Goal: Information Seeking & Learning: Learn about a topic

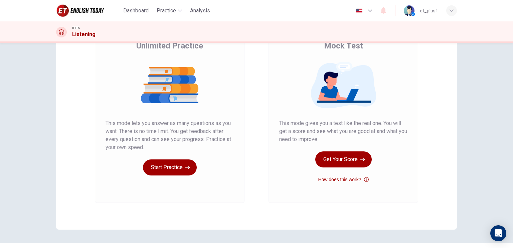
scroll to position [75, 0]
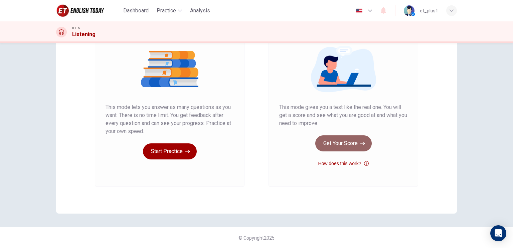
click at [343, 141] on button "Get Your Score" at bounding box center [344, 143] width 56 height 16
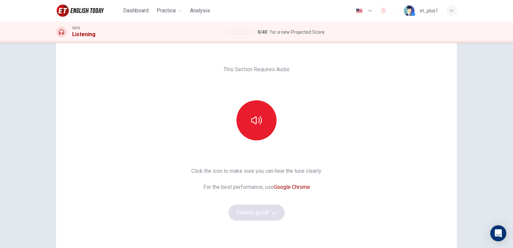
scroll to position [8, 0]
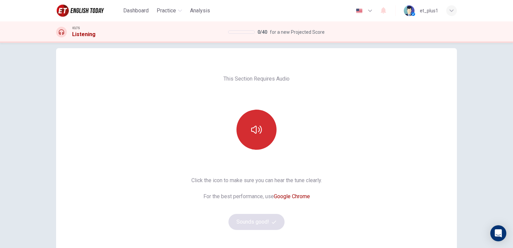
click at [251, 138] on button "button" at bounding box center [257, 130] width 40 height 40
click at [252, 126] on icon "button" at bounding box center [256, 129] width 11 height 11
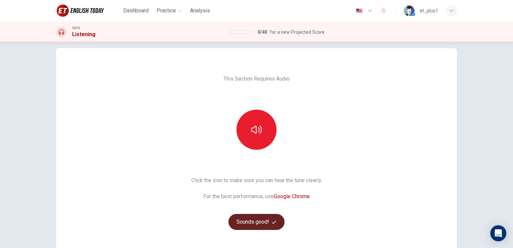
click at [257, 221] on button "Sounds good!" at bounding box center [257, 222] width 56 height 16
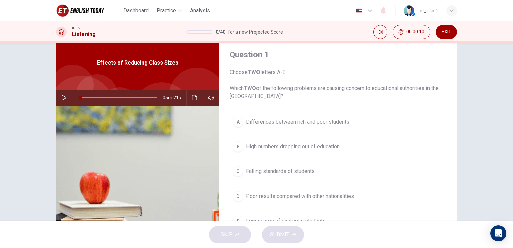
scroll to position [0, 0]
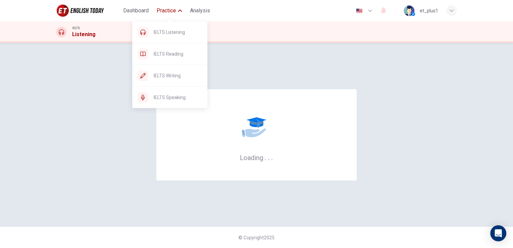
click at [169, 11] on span "Practice" at bounding box center [166, 11] width 19 height 8
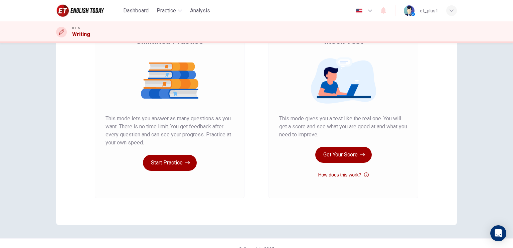
scroll to position [67, 0]
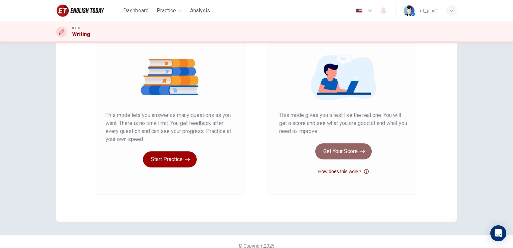
click at [356, 155] on button "Get Your Score" at bounding box center [344, 151] width 56 height 16
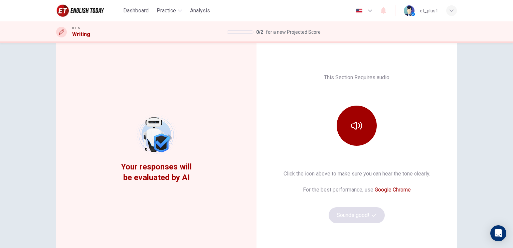
scroll to position [0, 0]
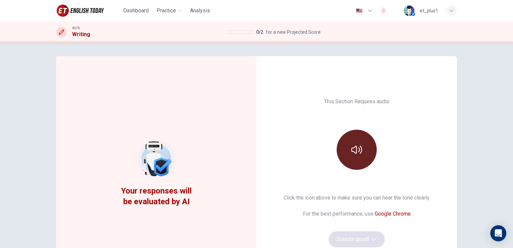
click at [360, 153] on icon "button" at bounding box center [357, 149] width 11 height 11
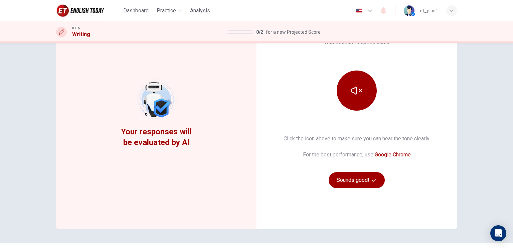
scroll to position [67, 0]
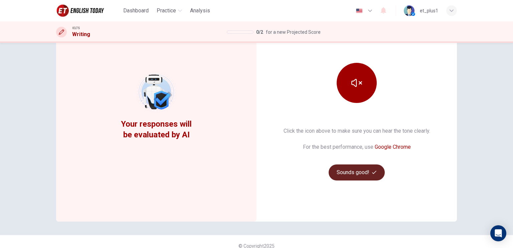
click at [360, 173] on button "Sounds good!" at bounding box center [357, 172] width 56 height 16
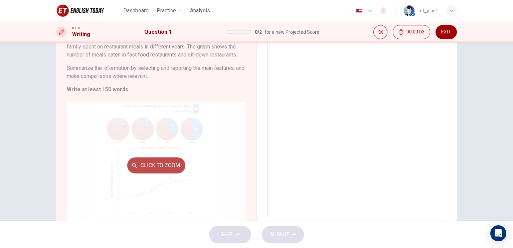
click at [173, 159] on button "Click to Zoom" at bounding box center [156, 165] width 58 height 16
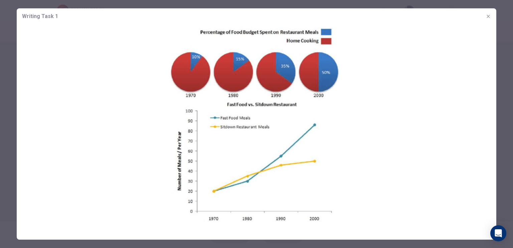
click at [487, 17] on icon "button" at bounding box center [488, 16] width 5 height 5
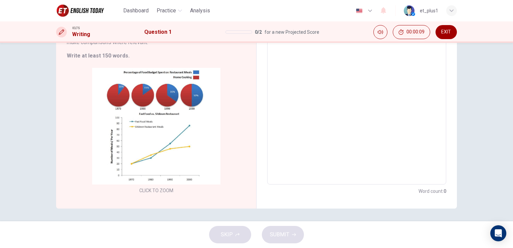
scroll to position [101, 0]
click at [359, 190] on div "Word count : 0" at bounding box center [356, 191] width 179 height 8
click at [351, 160] on textarea at bounding box center [357, 81] width 170 height 195
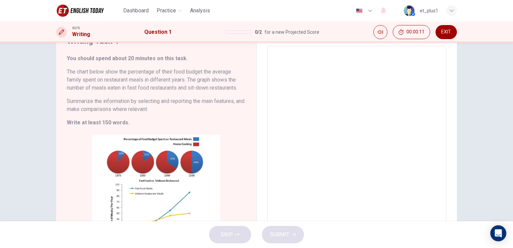
scroll to position [0, 0]
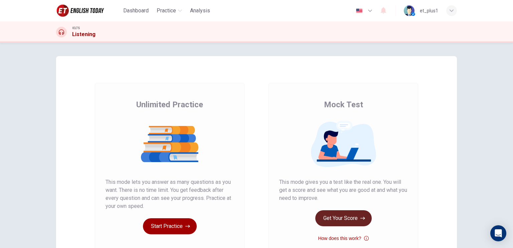
click at [344, 222] on button "Get Your Score" at bounding box center [344, 218] width 56 height 16
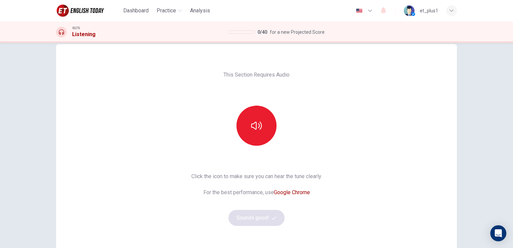
scroll to position [33, 0]
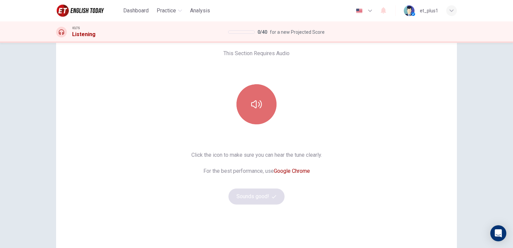
click at [256, 101] on icon "button" at bounding box center [256, 104] width 11 height 11
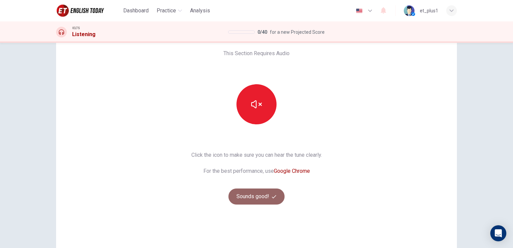
click at [276, 197] on button "Sounds good!" at bounding box center [257, 197] width 56 height 16
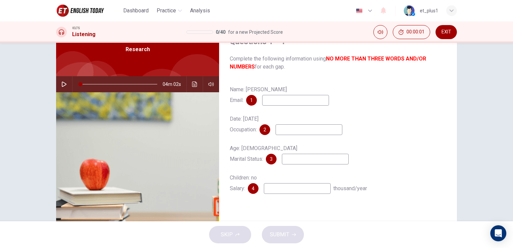
click at [287, 103] on input at bounding box center [295, 100] width 67 height 11
click at [65, 84] on icon "button" at bounding box center [64, 84] width 5 height 5
click at [319, 101] on input at bounding box center [295, 100] width 67 height 11
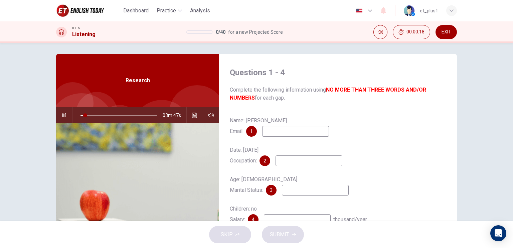
scroll to position [0, 0]
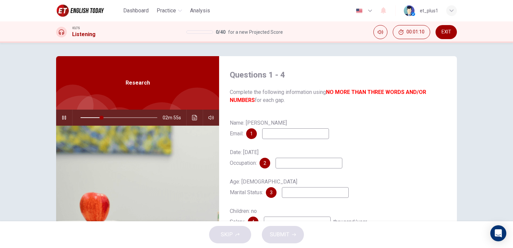
click at [324, 166] on input at bounding box center [309, 163] width 67 height 11
type input "28"
type input "M"
type input "28"
type input "29"
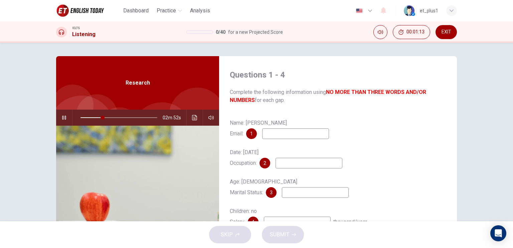
type input "S"
type input "C"
type input "29"
type input "Civil"
type input "30"
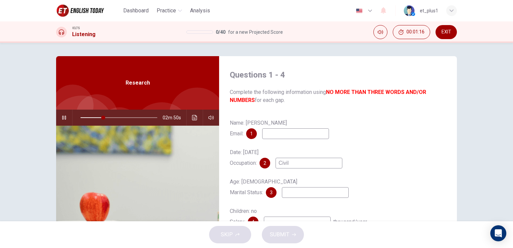
type input "Civil S"
type input "30"
type input "Civil Serv"
type input "30"
type input "Civil Servant"
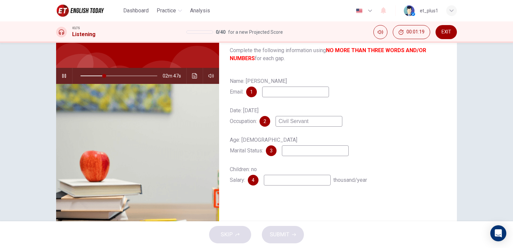
scroll to position [67, 0]
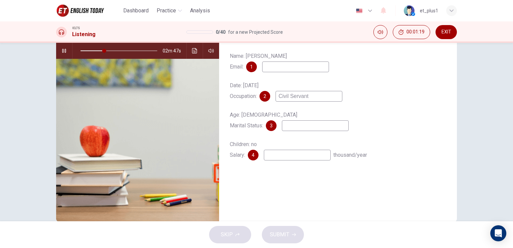
type input "31"
type input "Civil Servant"
click at [320, 127] on input at bounding box center [315, 125] width 67 height 11
type input "32"
type input "I"
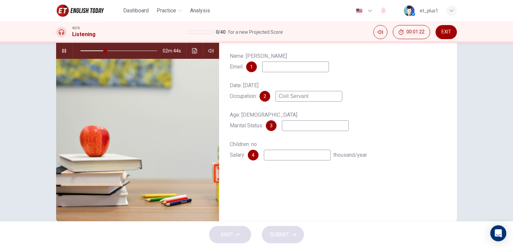
type input "33"
type input "Si"
type input "33"
type input "Single"
type input "33"
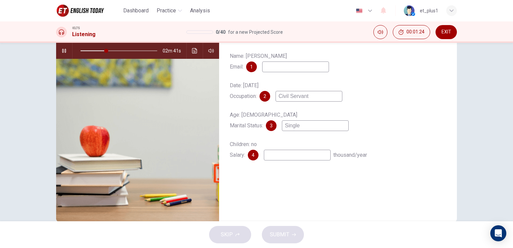
type input "Single"
type input "34"
click at [305, 155] on input at bounding box center [297, 155] width 67 height 11
type input "39"
type input "2"
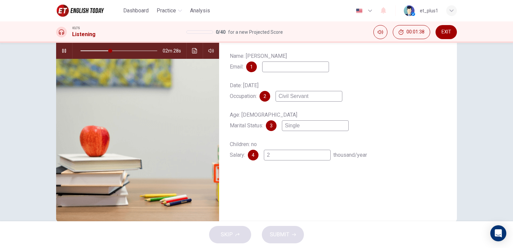
type input "39"
type input "24"
type input "40"
type input "24-3"
type input "40"
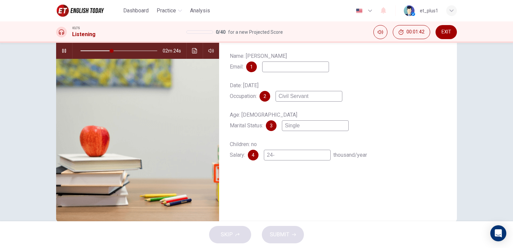
type input "24-2"
type input "41"
type input "24-26"
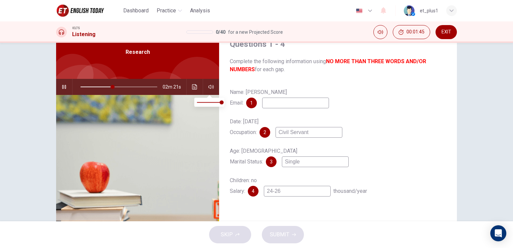
scroll to position [33, 0]
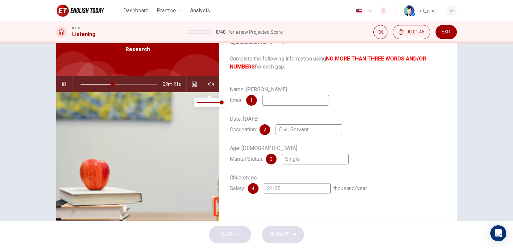
type input "42"
type input "24-26"
click at [302, 97] on input at bounding box center [295, 100] width 67 height 11
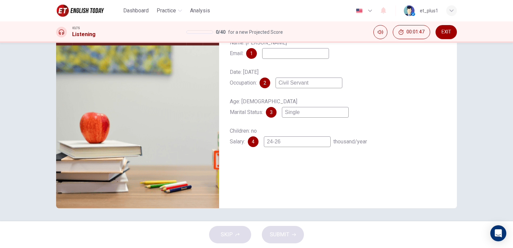
type input "43"
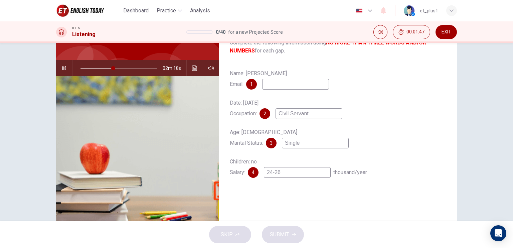
scroll to position [47, 0]
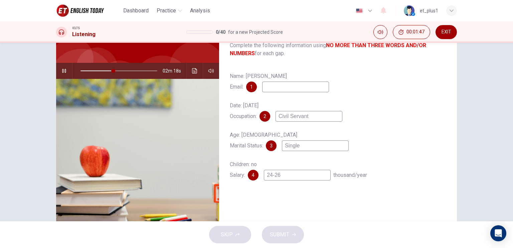
type input "a"
type input "43"
type input "as"
type input "43"
type input "asd"
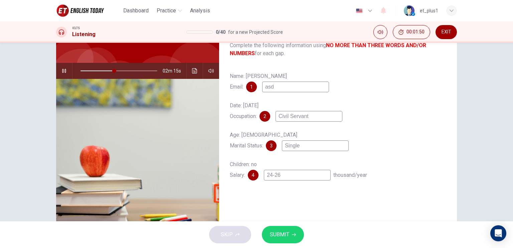
drag, startPoint x: 286, startPoint y: 85, endPoint x: 224, endPoint y: 86, distance: 62.8
click at [224, 86] on div "Questions 1 - 4 Complete the following information using NO MORE THAN THREE WOR…" at bounding box center [338, 125] width 238 height 232
type input "44"
type input "asd"
drag, startPoint x: 99, startPoint y: 72, endPoint x: 71, endPoint y: 73, distance: 28.5
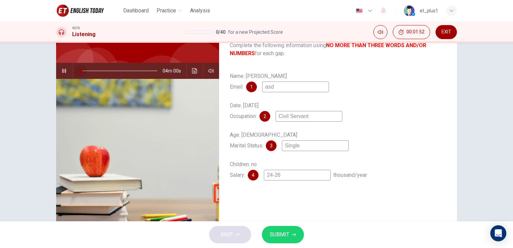
click at [71, 73] on div "04m 00s" at bounding box center [137, 71] width 163 height 16
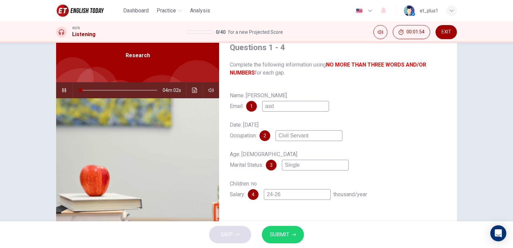
scroll to position [0, 0]
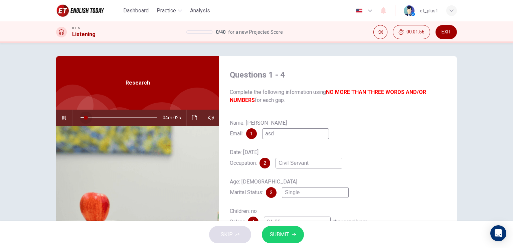
click at [84, 116] on span at bounding box center [86, 118] width 4 height 4
click at [86, 117] on span at bounding box center [88, 118] width 4 height 4
type input "11"
type input "w"
type input "11"
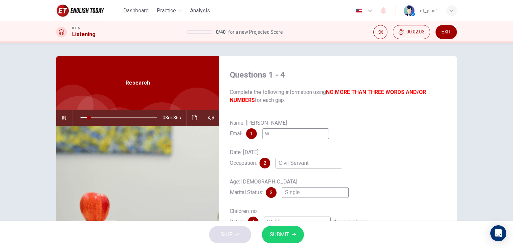
type input "wi"
type input "11"
type input "wil"
type input "11"
type input "will"
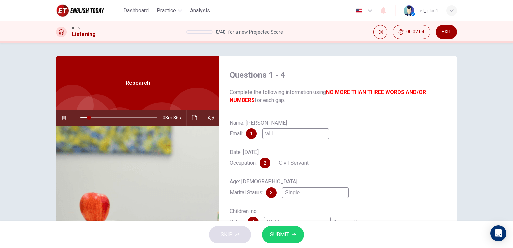
type input "11"
type input "willi"
type input "11"
type input "willia"
type input "11"
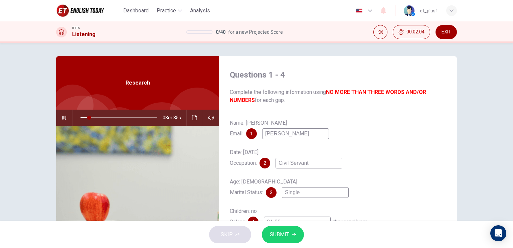
type input "william"
type input "11"
type input "williamg"
type input "12"
type input "williamgl"
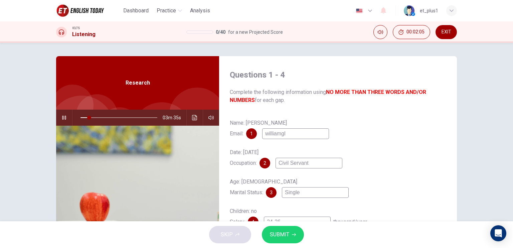
type input "12"
type input "williamgla"
type input "12"
type input "williamglas"
type input "12"
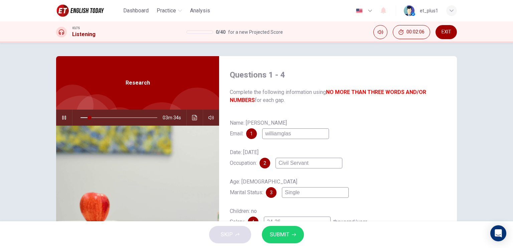
type input "williamglass"
type input "12"
type input "williamglass@"
type input "12"
type input "williamglass@g"
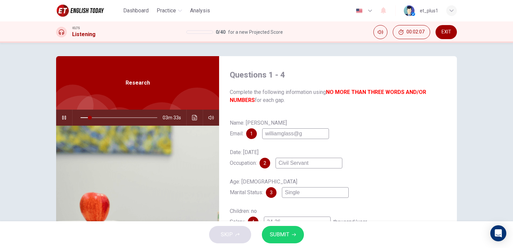
type input "12"
type input "williamglass@gm"
type input "12"
type input "williamglass@gma"
type input "12"
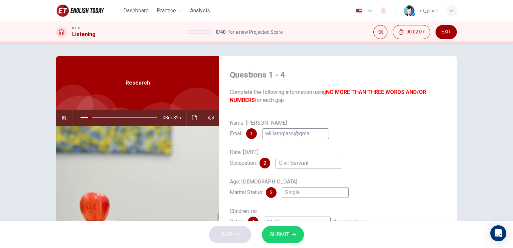
type input "williamglass@gmai"
type input "12"
type input "williamglass@gmail"
type input "13"
type input "williamglass@gmailc."
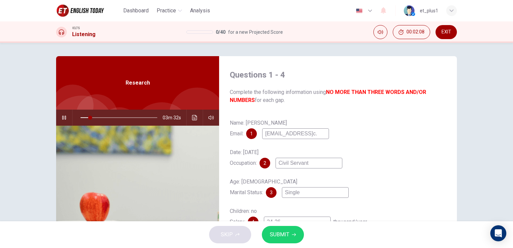
type input "13"
type input "williamglass@gmailc"
type input "13"
type input "williamglass@gmail"
type input "13"
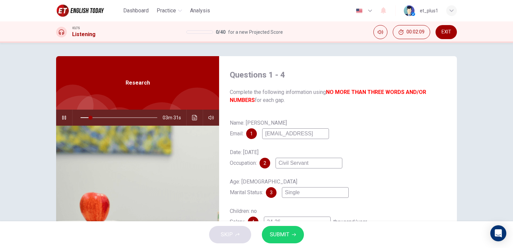
type input "williamglass@gmail."
type input "13"
type input "williamglass@gmail.c"
type input "13"
type input "williamglass@gmail.co"
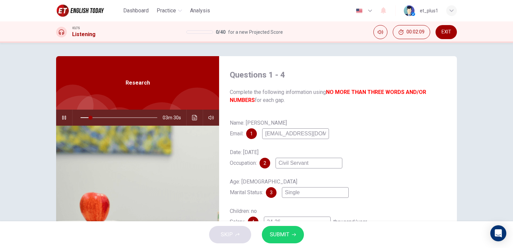
type input "13"
type input "williamglass@gmail.com"
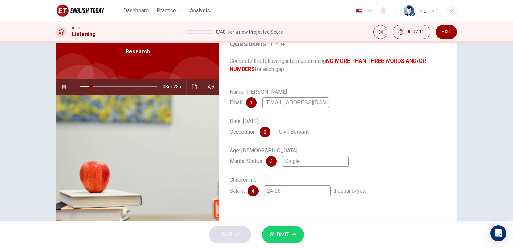
scroll to position [33, 0]
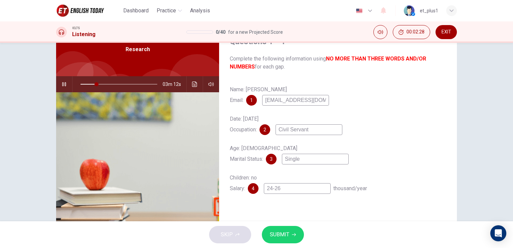
drag, startPoint x: 325, startPoint y: 103, endPoint x: 262, endPoint y: 104, distance: 62.8
click at [262, 104] on input "williamglass@gmail.com" at bounding box center [295, 100] width 67 height 11
type input "22"
type input "w"
type input "23"
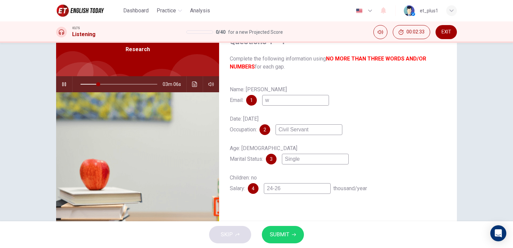
type input "wg"
type input "23"
type input "wgl"
type input "23"
type input "wgla"
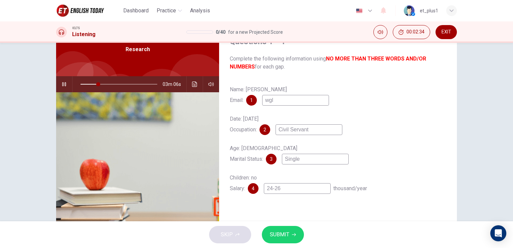
type input "23"
type input "wglas"
type input "24"
type input "wglass"
type input "24"
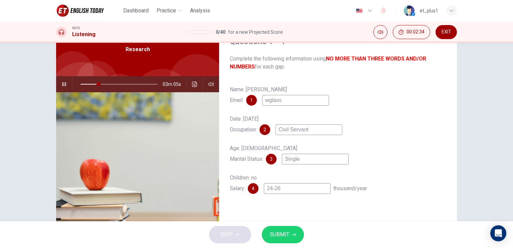
type input "wglass@"
type input "24"
type input "wglass@e"
type input "24"
type input "wglass@em"
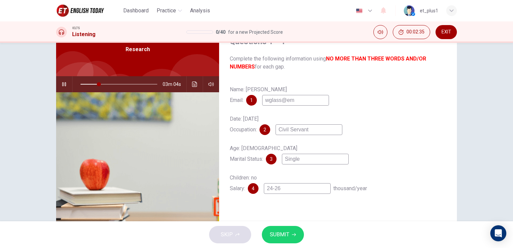
type input "24"
type input "wglass@ema"
type input "24"
type input "wglass@emai"
type input "24"
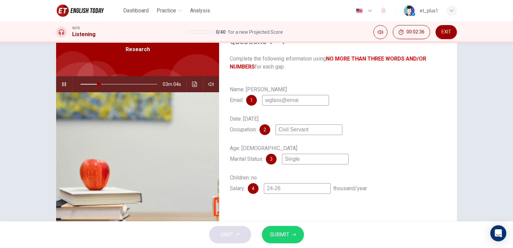
type input "wglass@email"
type input "24"
type input "wglass@email."
type input "24"
type input "wglass@email.c"
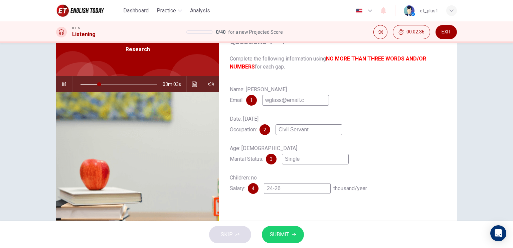
type input "24"
type input "wglass@email.co"
type input "24"
type input "wglass@email.com"
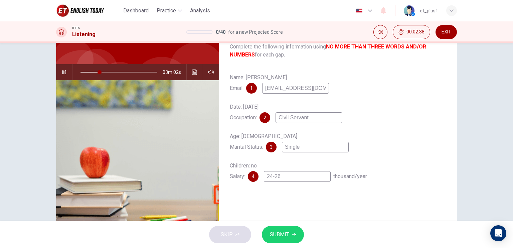
scroll to position [67, 0]
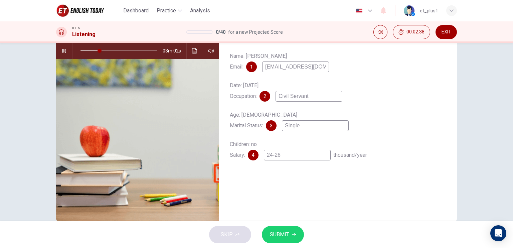
type input "25"
type input "wglass@email.com"
click at [284, 241] on button "SUBMIT" at bounding box center [283, 234] width 42 height 17
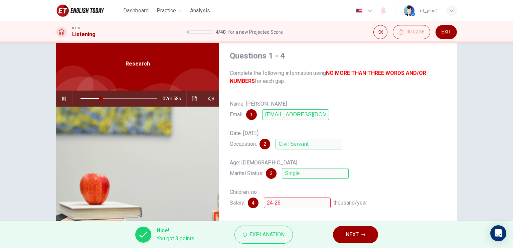
scroll to position [80, 0]
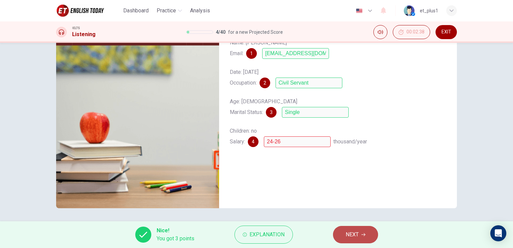
click at [366, 235] on button "NEXT" at bounding box center [355, 234] width 45 height 17
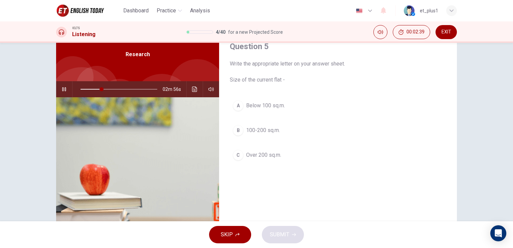
scroll to position [13, 0]
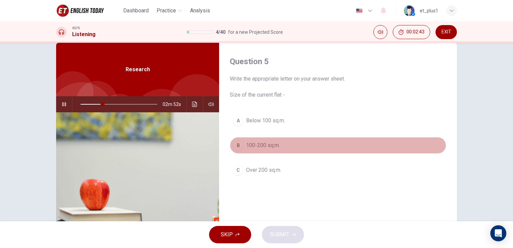
click at [265, 143] on span "100-200 sq.m." at bounding box center [263, 145] width 34 height 8
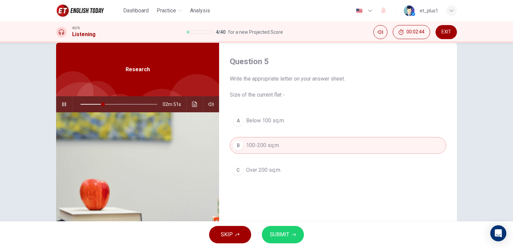
click at [270, 162] on button "C Over 200 sq.m." at bounding box center [338, 170] width 217 height 17
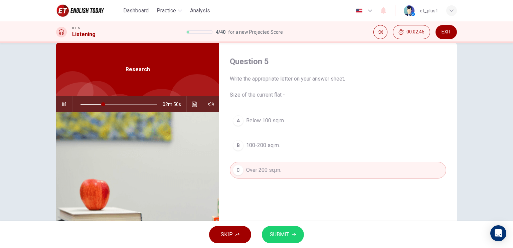
click at [270, 119] on span "Below 100 sq.m." at bounding box center [265, 121] width 39 height 8
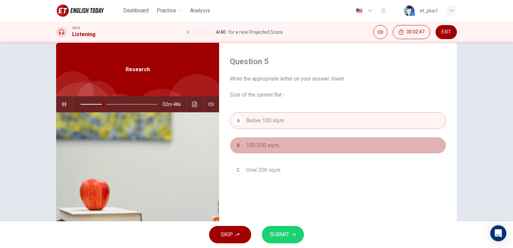
click at [276, 148] on span "100-200 sq.m." at bounding box center [263, 145] width 34 height 8
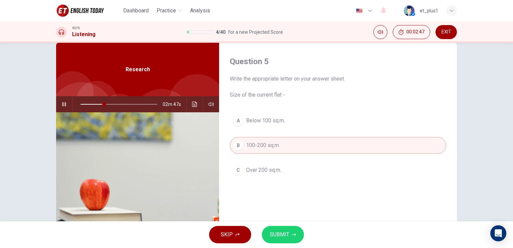
click at [293, 234] on icon "button" at bounding box center [294, 235] width 4 height 4
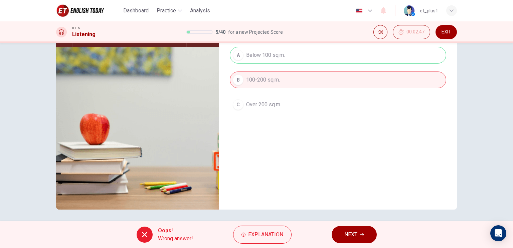
scroll to position [80, 0]
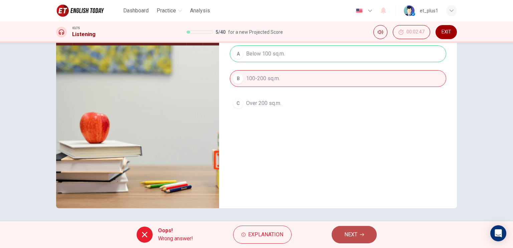
click at [356, 234] on span "NEXT" at bounding box center [351, 234] width 13 height 9
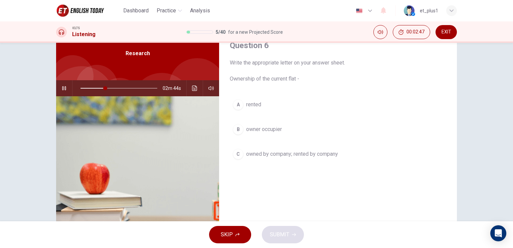
scroll to position [0, 0]
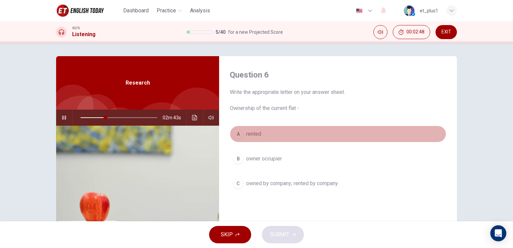
click at [276, 139] on button "A rented" at bounding box center [338, 134] width 217 height 17
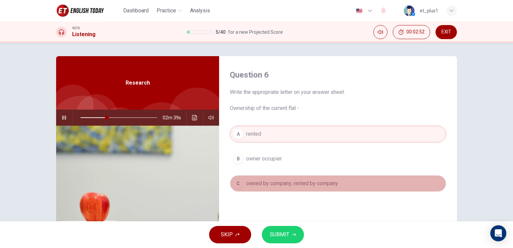
click at [285, 175] on button "C owned by company; rented by company" at bounding box center [338, 183] width 217 height 17
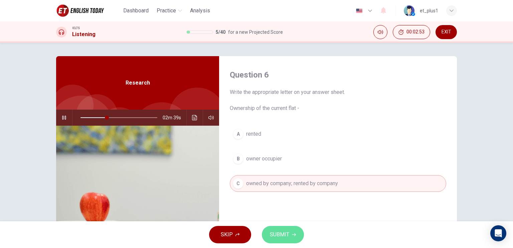
click at [287, 230] on span "SUBMIT" at bounding box center [279, 234] width 19 height 9
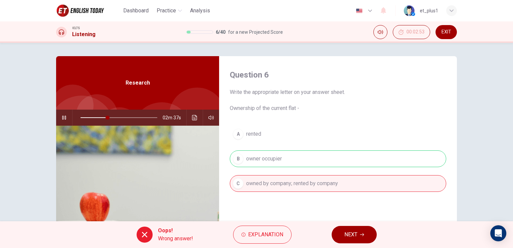
click at [355, 236] on span "NEXT" at bounding box center [351, 234] width 13 height 9
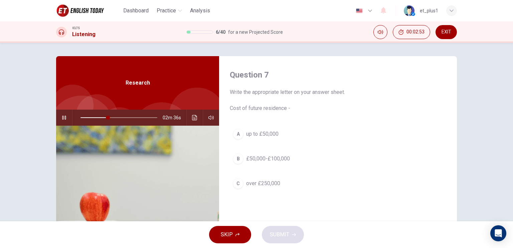
click at [272, 137] on span "up to £50,000" at bounding box center [262, 134] width 32 height 8
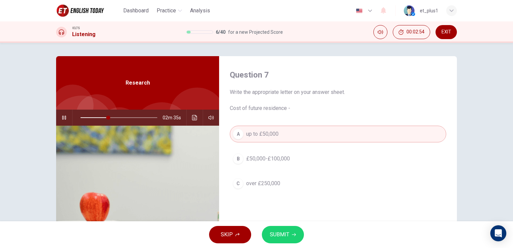
click at [292, 231] on button "SUBMIT" at bounding box center [283, 234] width 42 height 17
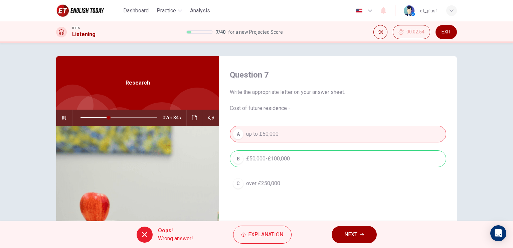
click at [288, 165] on div "A up to £50,000 B £50,000-£100,000 C over £250,000" at bounding box center [338, 166] width 217 height 80
click at [347, 243] on button "NEXT" at bounding box center [354, 234] width 45 height 17
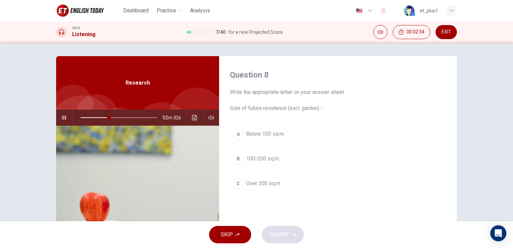
click at [265, 156] on span "100-200 sq.m." at bounding box center [263, 159] width 34 height 8
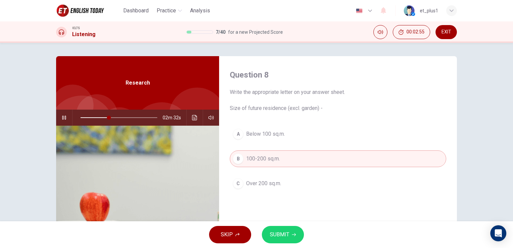
click at [288, 229] on button "SUBMIT" at bounding box center [283, 234] width 42 height 17
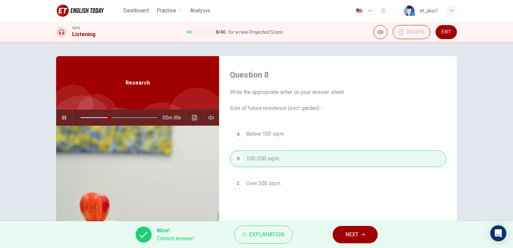
click at [364, 234] on icon "button" at bounding box center [363, 234] width 4 height 3
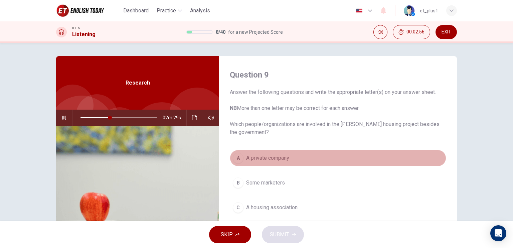
click at [281, 154] on span "A private company" at bounding box center [267, 158] width 43 height 8
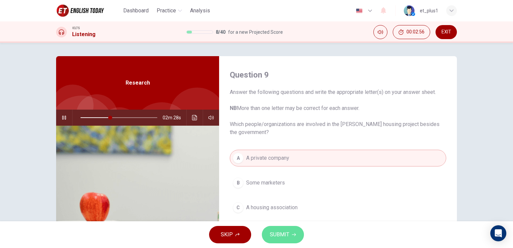
click at [287, 239] on span "SUBMIT" at bounding box center [279, 234] width 19 height 9
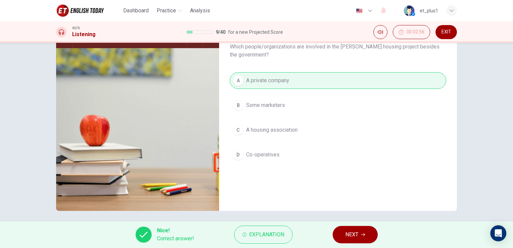
scroll to position [80, 0]
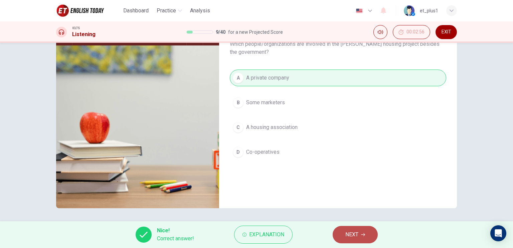
click at [368, 238] on button "NEXT" at bounding box center [355, 234] width 45 height 17
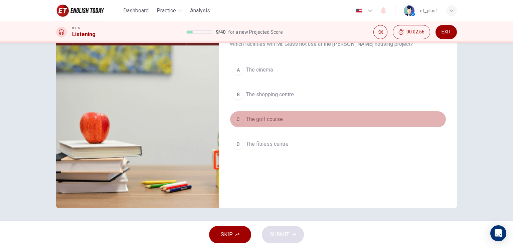
click at [281, 126] on button "C The golf course" at bounding box center [338, 119] width 217 height 17
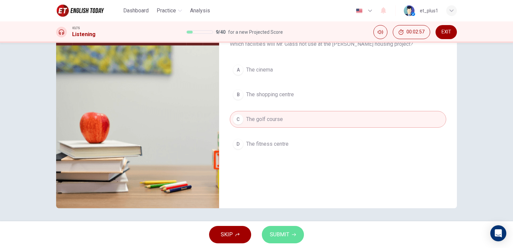
click at [296, 238] on button "SUBMIT" at bounding box center [283, 234] width 42 height 17
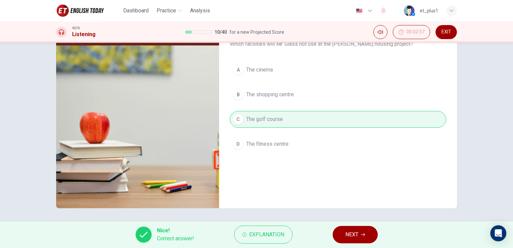
click at [350, 245] on div "Nice! Correct answer! Explanation NEXT" at bounding box center [256, 234] width 513 height 27
type input "41"
click at [352, 236] on span "NEXT" at bounding box center [352, 234] width 13 height 9
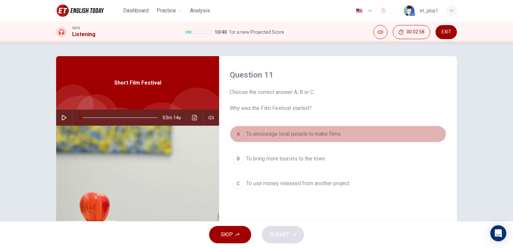
click at [255, 135] on span "To encourage local people to make films." at bounding box center [294, 134] width 96 height 8
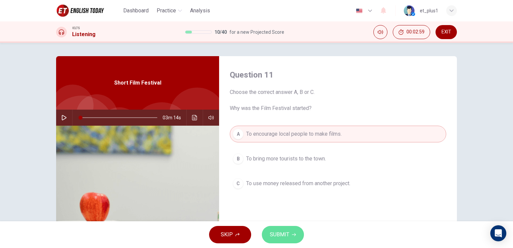
click at [287, 232] on span "SUBMIT" at bounding box center [279, 234] width 19 height 9
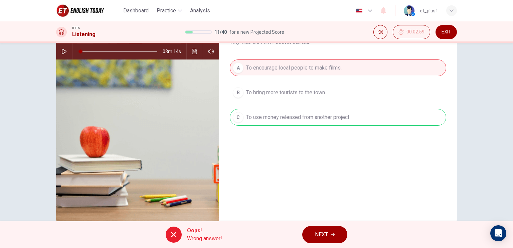
scroll to position [67, 0]
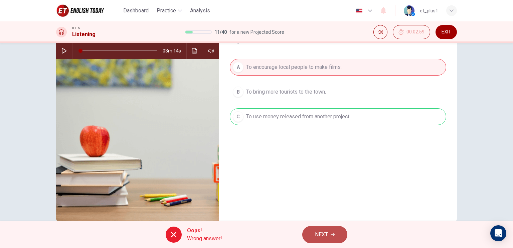
click at [332, 238] on button "NEXT" at bounding box center [324, 234] width 45 height 17
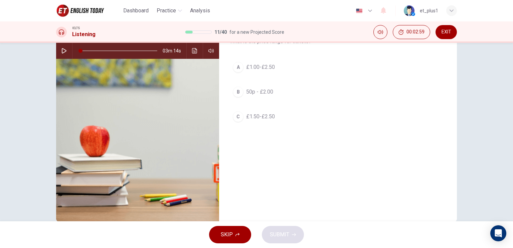
click at [263, 111] on button "C £1.50-£2.50" at bounding box center [338, 116] width 217 height 17
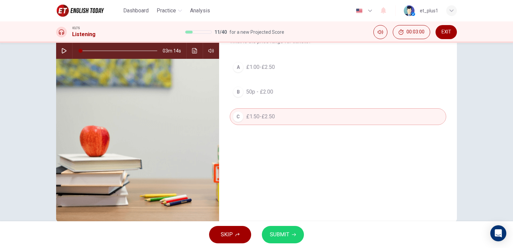
click at [290, 229] on button "SUBMIT" at bounding box center [283, 234] width 42 height 17
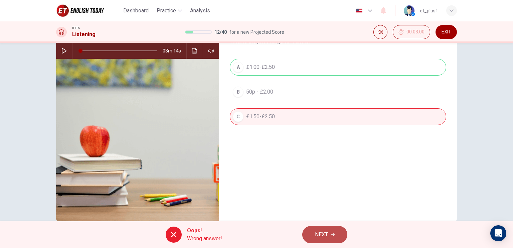
click at [332, 234] on icon "button" at bounding box center [333, 235] width 4 height 4
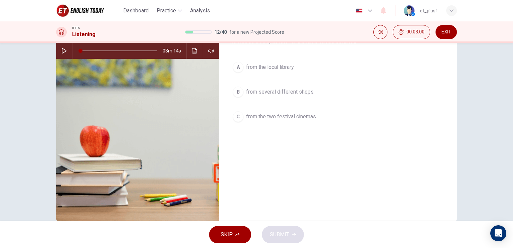
click at [278, 101] on div "A from the local library. B from several different shops. C from the two festiv…" at bounding box center [338, 99] width 217 height 80
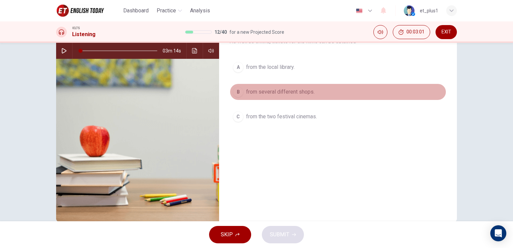
click at [289, 94] on span "from several different shops." at bounding box center [280, 92] width 69 height 8
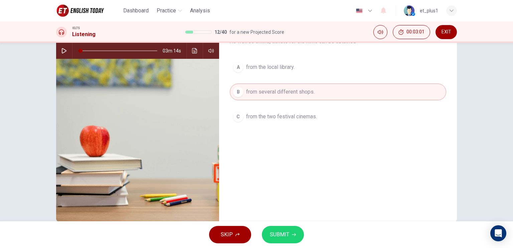
click at [287, 234] on span "SUBMIT" at bounding box center [279, 234] width 19 height 9
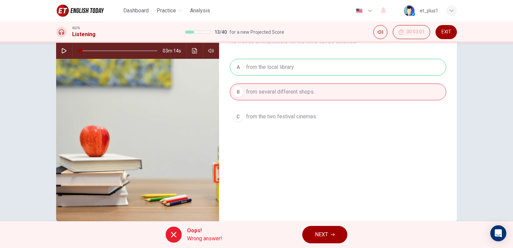
click at [325, 232] on span "NEXT" at bounding box center [321, 234] width 13 height 9
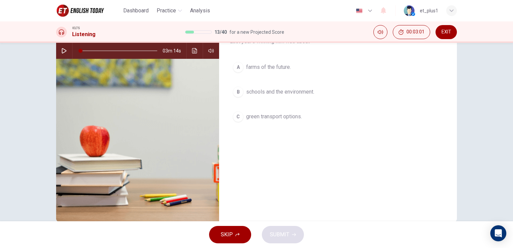
click at [266, 119] on span "green transport options." at bounding box center [274, 117] width 56 height 8
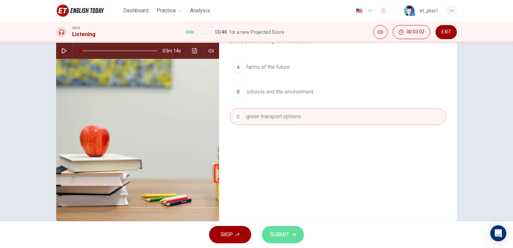
click at [287, 231] on span "SUBMIT" at bounding box center [279, 234] width 19 height 9
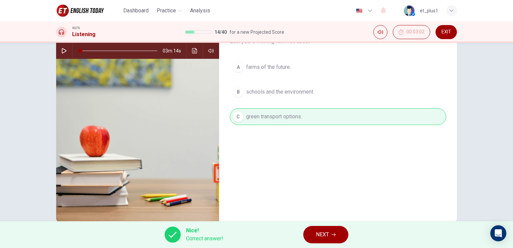
drag, startPoint x: 325, startPoint y: 223, endPoint x: 323, endPoint y: 233, distance: 9.9
click at [324, 227] on div "Nice! Correct answer! NEXT" at bounding box center [256, 234] width 513 height 27
click at [323, 233] on span "NEXT" at bounding box center [322, 234] width 13 height 9
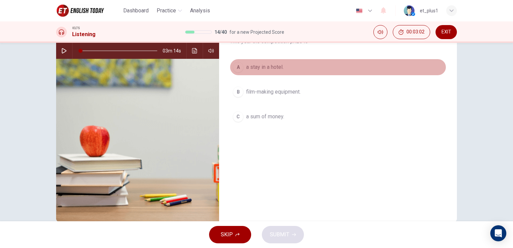
click at [258, 67] on span "a stay in a hotel." at bounding box center [264, 67] width 37 height 8
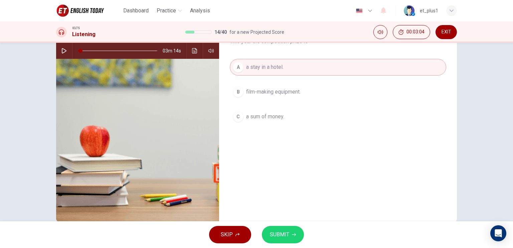
click at [291, 228] on button "SUBMIT" at bounding box center [283, 234] width 42 height 17
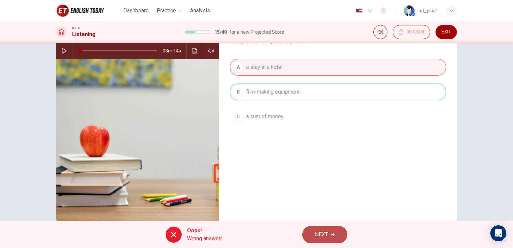
click at [319, 226] on button "NEXT" at bounding box center [324, 234] width 45 height 17
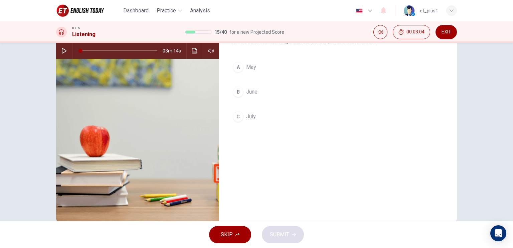
click at [264, 101] on div "A May B June C July" at bounding box center [338, 99] width 217 height 80
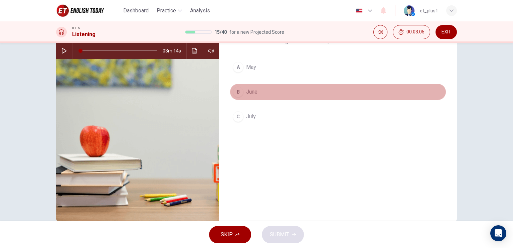
click at [277, 96] on button "B June" at bounding box center [338, 92] width 217 height 17
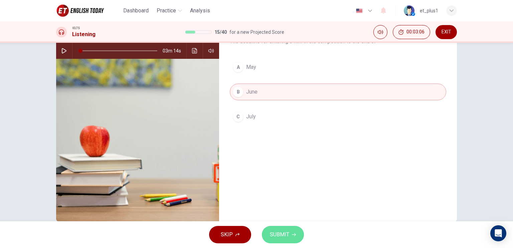
click at [297, 237] on button "SUBMIT" at bounding box center [283, 234] width 42 height 17
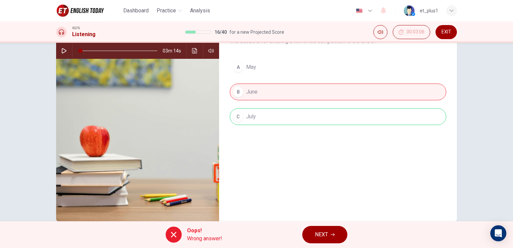
click at [330, 246] on div "Oops! Wrong answer! NEXT" at bounding box center [256, 234] width 513 height 27
click at [331, 230] on button "NEXT" at bounding box center [324, 234] width 45 height 17
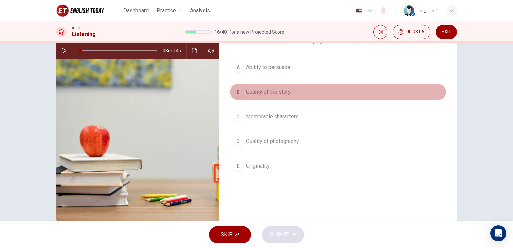
click at [281, 94] on span "Quality of the story." at bounding box center [268, 92] width 45 height 8
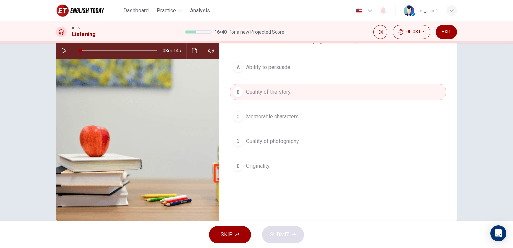
click at [278, 240] on div "SKIP SUBMIT" at bounding box center [256, 234] width 513 height 27
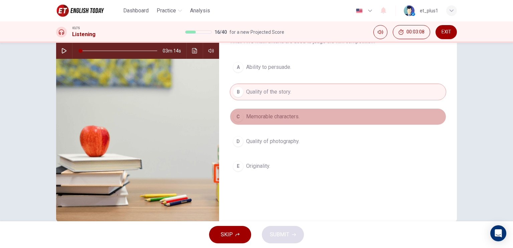
click at [303, 114] on button "C Memorable characters." at bounding box center [338, 116] width 217 height 17
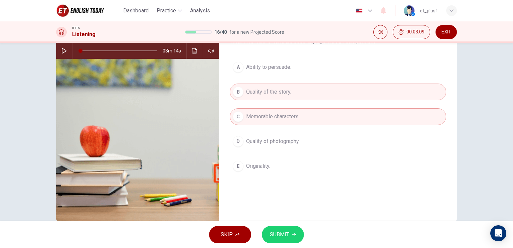
drag, startPoint x: 294, startPoint y: 221, endPoint x: 286, endPoint y: 231, distance: 13.3
click at [294, 222] on div "Dashboard Practice Analysis English en ​ et_plus1 IELTS Listening 16 / 40 for a…" at bounding box center [256, 124] width 513 height 248
click at [285, 231] on span "SUBMIT" at bounding box center [279, 234] width 19 height 9
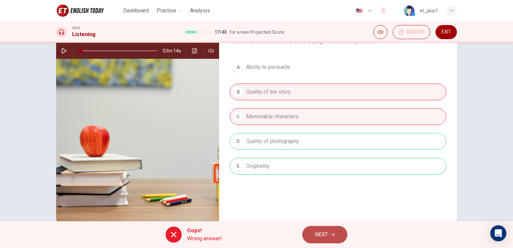
click at [319, 235] on span "NEXT" at bounding box center [321, 234] width 13 height 9
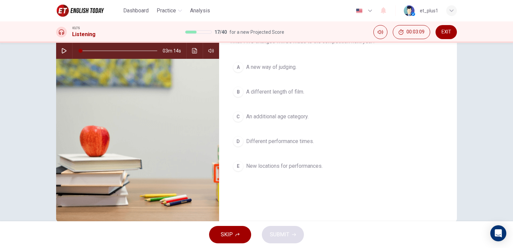
click at [284, 148] on button "D Different performance times." at bounding box center [338, 141] width 217 height 17
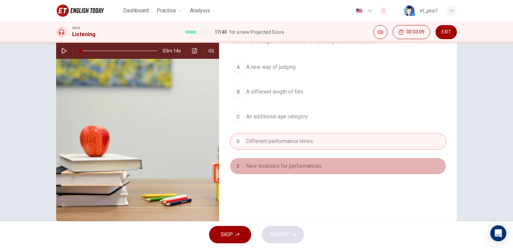
click at [293, 165] on span "New locations for performances." at bounding box center [284, 166] width 77 height 8
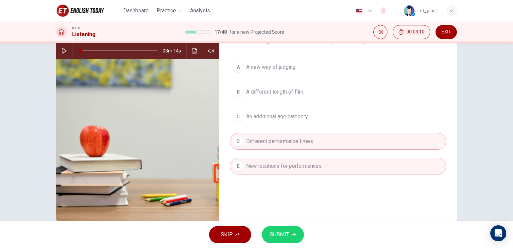
click at [274, 241] on button "SUBMIT" at bounding box center [283, 234] width 42 height 17
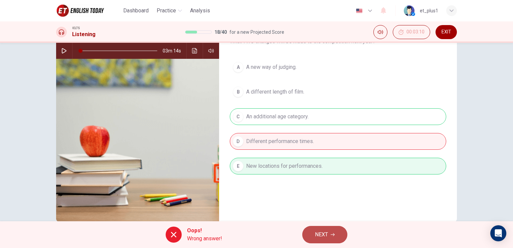
click at [333, 237] on button "NEXT" at bounding box center [324, 234] width 45 height 17
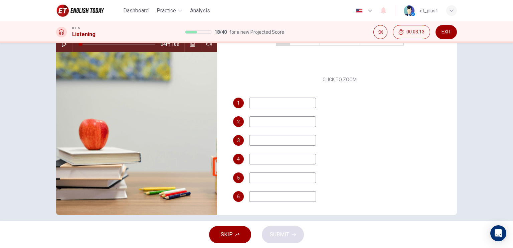
scroll to position [80, 0]
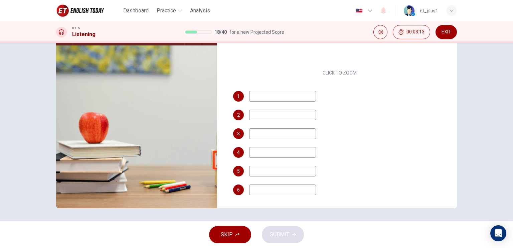
drag, startPoint x: 274, startPoint y: 179, endPoint x: 283, endPoint y: 136, distance: 44.3
click at [276, 168] on div "1 2 3 4 5 6" at bounding box center [340, 150] width 214 height 118
click at [280, 92] on input at bounding box center [282, 96] width 67 height 11
type input "1"
click at [286, 117] on input at bounding box center [282, 115] width 67 height 11
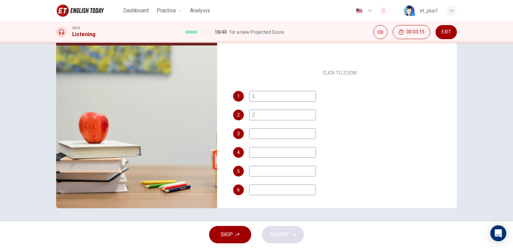
type input "2"
click at [285, 139] on div "1 1 2 2 3 4 5 6" at bounding box center [340, 150] width 214 height 118
click at [287, 133] on input at bounding box center [282, 133] width 67 height 11
type input "3"
click at [277, 158] on div "1 1 2 2 3 3 4 5 6" at bounding box center [340, 150] width 214 height 118
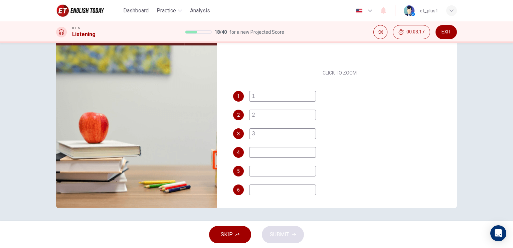
click at [278, 152] on input at bounding box center [282, 152] width 67 height 11
type input "4"
click at [275, 168] on input at bounding box center [282, 171] width 67 height 11
type input "5"
click at [270, 194] on input at bounding box center [282, 190] width 67 height 11
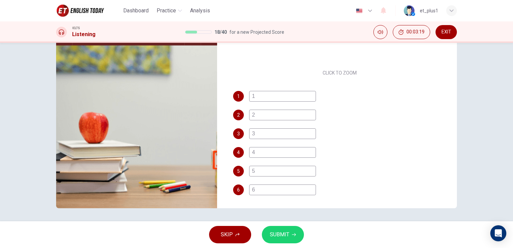
type input "6"
click at [275, 235] on span "SUBMIT" at bounding box center [279, 234] width 19 height 9
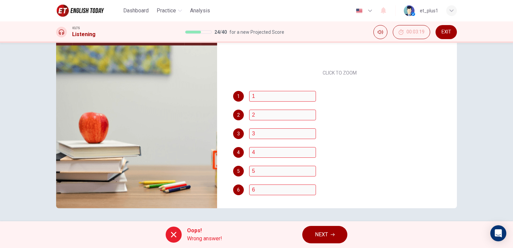
click at [309, 228] on button "NEXT" at bounding box center [324, 234] width 45 height 17
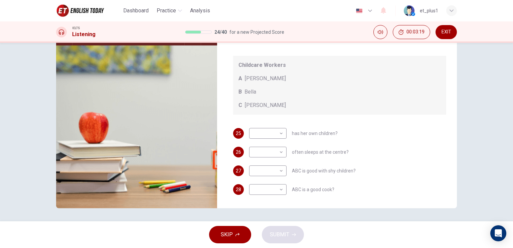
scroll to position [5, 0]
click at [279, 135] on body "This site uses cookies, as explained in our Privacy Policy . If you agree to th…" at bounding box center [256, 124] width 513 height 248
click at [267, 156] on li "B" at bounding box center [265, 154] width 37 height 11
type input "B"
click at [268, 160] on body "This site uses cookies, as explained in our Privacy Policy . If you agree to th…" at bounding box center [256, 124] width 513 height 248
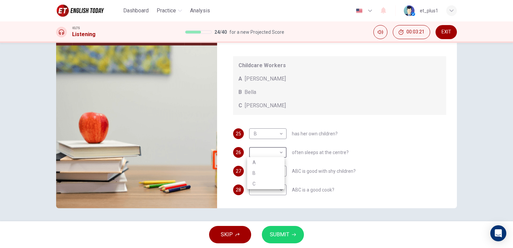
click at [270, 168] on li "B" at bounding box center [265, 173] width 37 height 11
type input "B"
click at [271, 176] on body "This site uses cookies, as explained in our Privacy Policy . If you agree to th…" at bounding box center [256, 124] width 513 height 248
click at [269, 186] on li "A" at bounding box center [265, 181] width 37 height 11
type input "A"
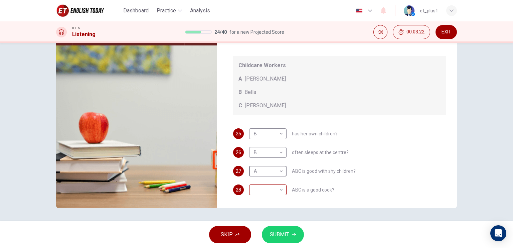
click at [271, 192] on body "This site uses cookies, as explained in our Privacy Policy . If you agree to th…" at bounding box center [256, 124] width 513 height 248
click at [267, 218] on li "C" at bounding box center [265, 221] width 37 height 11
type input "C"
click at [282, 234] on span "SUBMIT" at bounding box center [279, 234] width 19 height 9
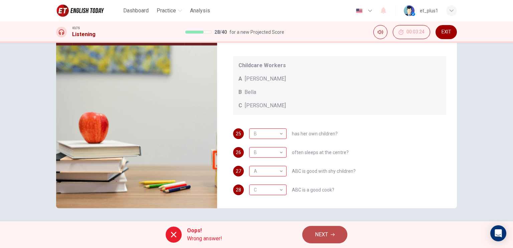
click at [332, 236] on icon "button" at bounding box center [333, 235] width 4 height 4
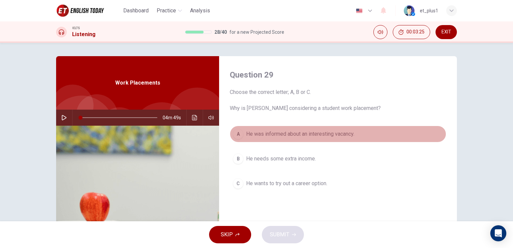
click at [261, 135] on span "He was informed about an interesting vacancy." at bounding box center [300, 134] width 108 height 8
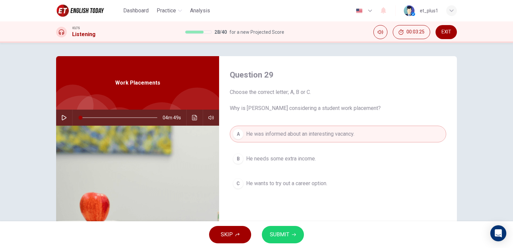
click at [288, 245] on div "SKIP SUBMIT" at bounding box center [256, 234] width 513 height 27
click at [286, 238] on span "SUBMIT" at bounding box center [279, 234] width 19 height 9
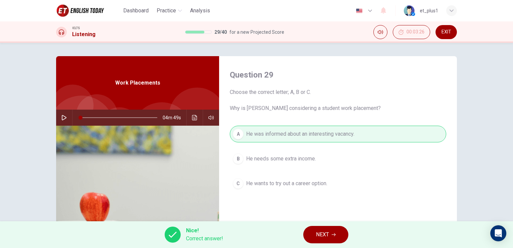
click at [294, 184] on div "A He was informed about an interesting vacancy. B He needs some extra income. C…" at bounding box center [338, 166] width 217 height 80
click at [320, 226] on div "Nice! Correct answer! NEXT" at bounding box center [256, 234] width 513 height 27
drag, startPoint x: 316, startPoint y: 236, endPoint x: 311, endPoint y: 232, distance: 6.6
click at [316, 236] on button "NEXT" at bounding box center [325, 234] width 45 height 17
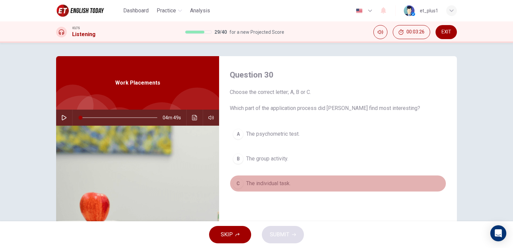
click at [285, 182] on span "The individual task." at bounding box center [268, 183] width 44 height 8
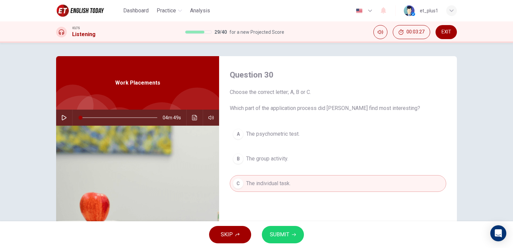
click at [290, 230] on button "SUBMIT" at bounding box center [283, 234] width 42 height 17
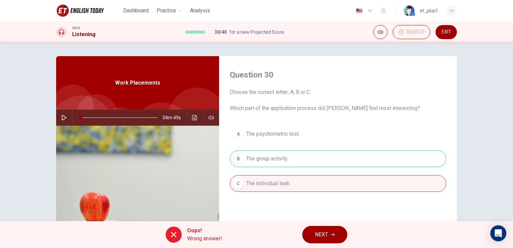
click at [332, 233] on icon "button" at bounding box center [333, 235] width 4 height 4
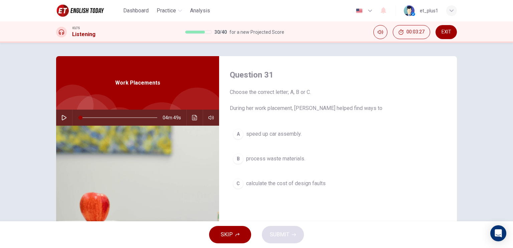
click at [276, 143] on div "A speed up car assembly. B process waste materials. C calculate the cost of des…" at bounding box center [338, 166] width 217 height 80
click at [276, 137] on span "speed up car assembly." at bounding box center [273, 134] width 55 height 8
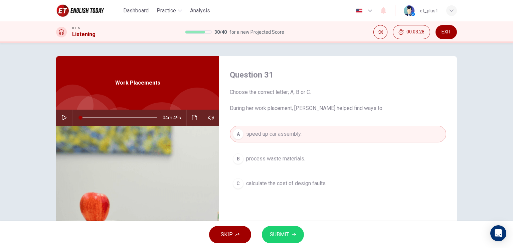
click at [290, 231] on button "SUBMIT" at bounding box center [283, 234] width 42 height 17
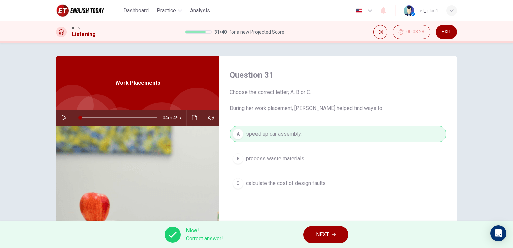
click at [318, 233] on span "NEXT" at bounding box center [322, 234] width 13 height 9
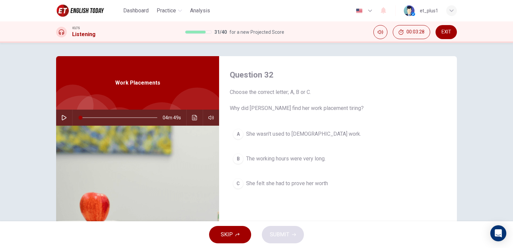
click at [282, 167] on div "A She wasn’t used to full-time work. B The working hours were very long. C She …" at bounding box center [338, 166] width 217 height 80
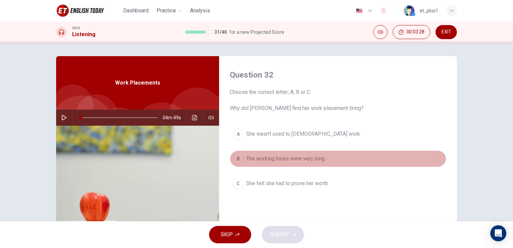
click at [283, 158] on span "The working hours were very long." at bounding box center [286, 159] width 80 height 8
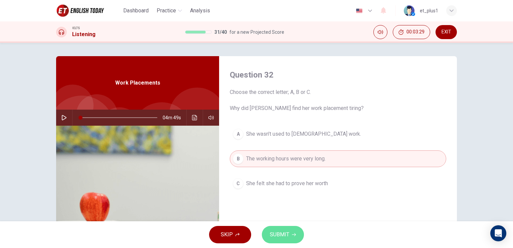
click at [295, 233] on icon "button" at bounding box center [294, 235] width 4 height 4
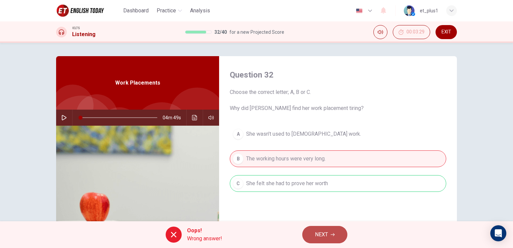
click at [342, 234] on button "NEXT" at bounding box center [324, 234] width 45 height 17
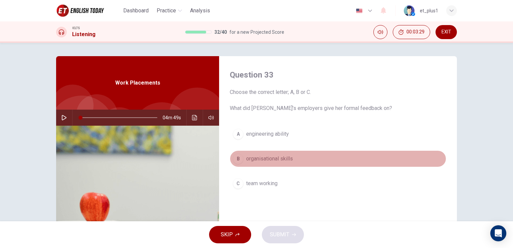
click at [273, 153] on button "B organisational skills" at bounding box center [338, 158] width 217 height 17
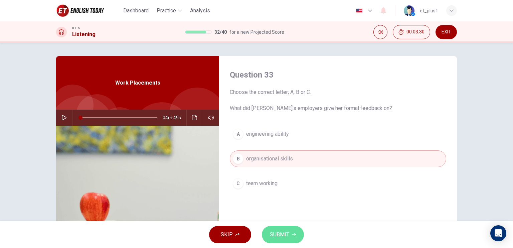
click at [292, 232] on button "SUBMIT" at bounding box center [283, 234] width 42 height 17
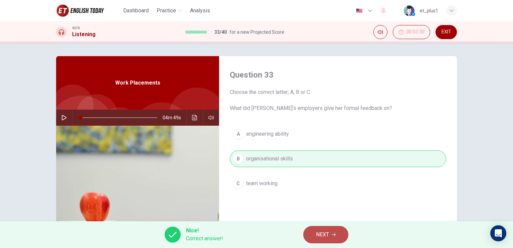
click at [328, 231] on span "NEXT" at bounding box center [322, 234] width 13 height 9
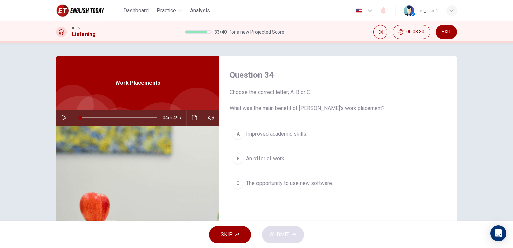
click at [269, 143] on div "A Improved academic skills. B An offer of work. C The opportunity to use new so…" at bounding box center [338, 166] width 217 height 80
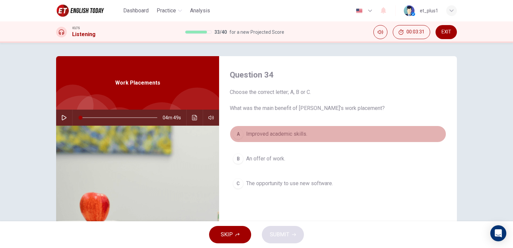
click at [270, 135] on span "Improved academic skills." at bounding box center [276, 134] width 61 height 8
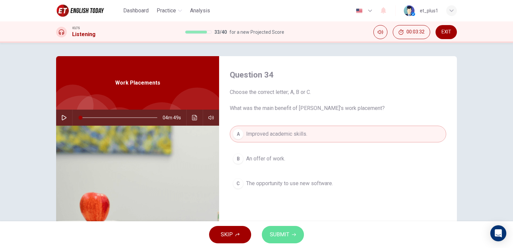
click at [295, 235] on icon "button" at bounding box center [294, 235] width 4 height 4
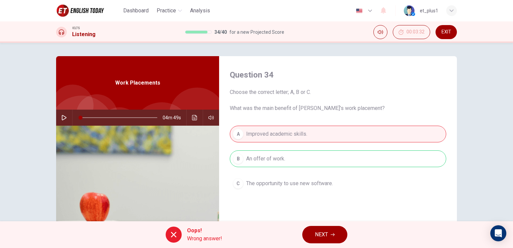
click at [347, 240] on div "Oops! Wrong answer! NEXT" at bounding box center [256, 234] width 513 height 27
click at [334, 240] on button "NEXT" at bounding box center [324, 234] width 45 height 17
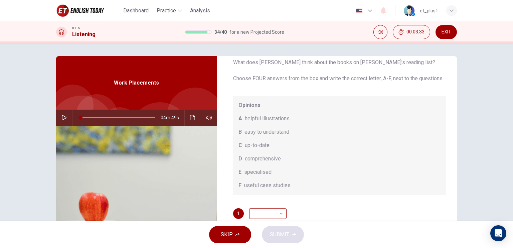
scroll to position [2, 0]
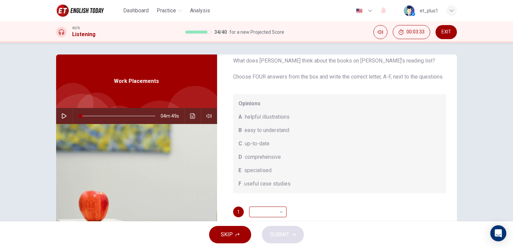
click at [266, 213] on body "This site uses cookies, as explained in our Privacy Policy . If you agree to th…" at bounding box center [256, 124] width 513 height 248
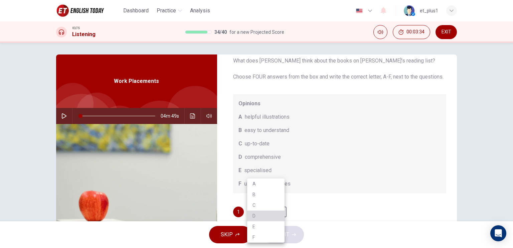
click at [266, 213] on li "D" at bounding box center [265, 216] width 37 height 11
type input "D"
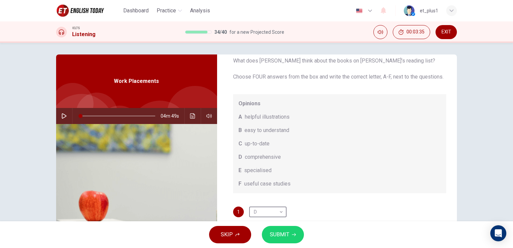
click at [284, 236] on span "SUBMIT" at bounding box center [279, 234] width 19 height 9
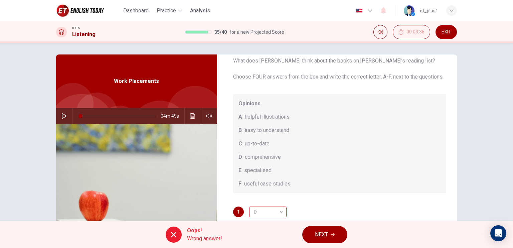
click at [326, 229] on button "NEXT" at bounding box center [324, 234] width 45 height 17
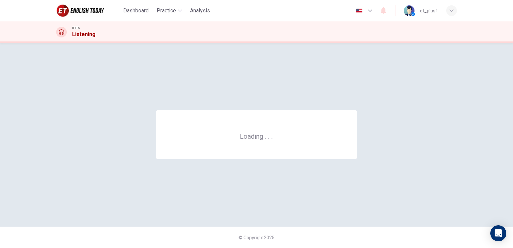
scroll to position [0, 0]
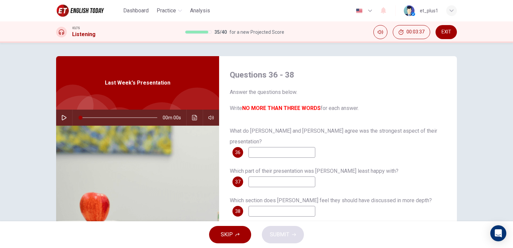
click at [286, 147] on input at bounding box center [282, 152] width 67 height 11
type input "1"
click at [282, 176] on input at bounding box center [282, 181] width 67 height 11
type input "2"
click at [274, 197] on span "Which section does Sharon feel they should have discussed in more depth?" at bounding box center [331, 200] width 202 height 6
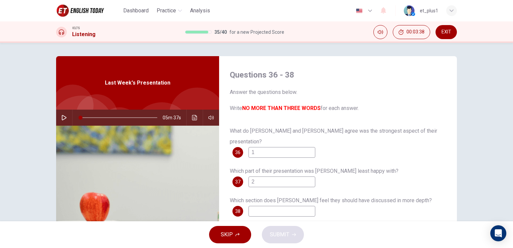
click at [274, 206] on input at bounding box center [282, 211] width 67 height 11
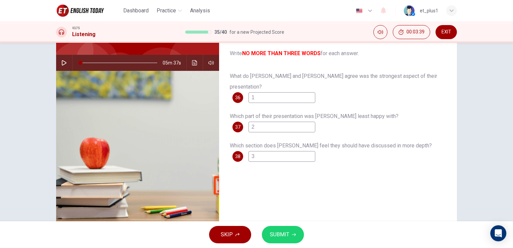
scroll to position [80, 0]
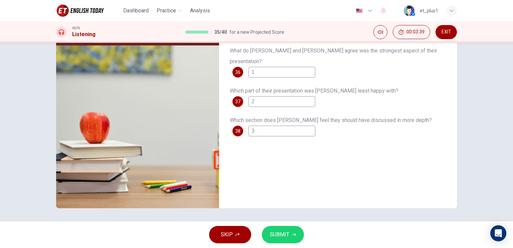
type input "3"
click at [279, 239] on button "SUBMIT" at bounding box center [283, 234] width 42 height 17
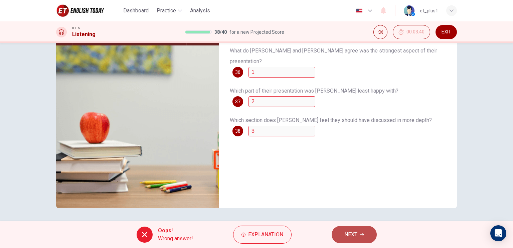
click at [354, 237] on span "NEXT" at bounding box center [351, 234] width 13 height 9
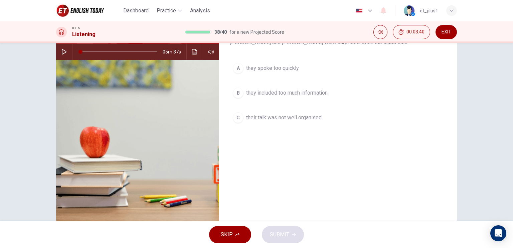
scroll to position [13, 0]
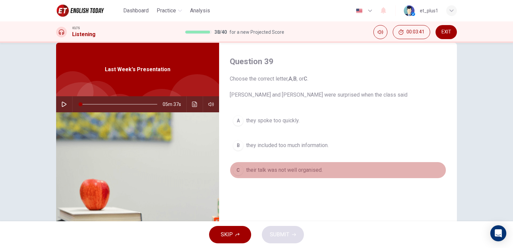
click at [286, 163] on button "C their talk was not well organised." at bounding box center [338, 170] width 217 height 17
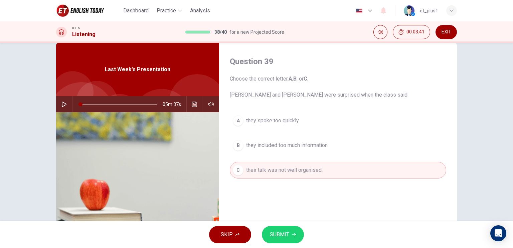
click at [289, 239] on span "SUBMIT" at bounding box center [279, 234] width 19 height 9
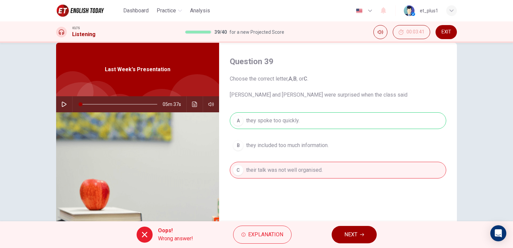
click at [361, 233] on button "NEXT" at bounding box center [354, 234] width 45 height 17
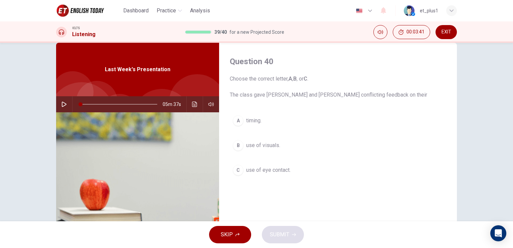
click at [270, 143] on span "use of visuals." at bounding box center [263, 145] width 34 height 8
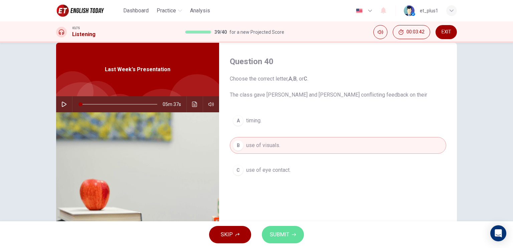
click at [291, 239] on button "SUBMIT" at bounding box center [283, 234] width 42 height 17
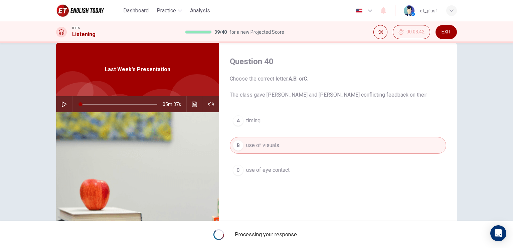
scroll to position [0, 0]
